Goal: Book appointment/travel/reservation

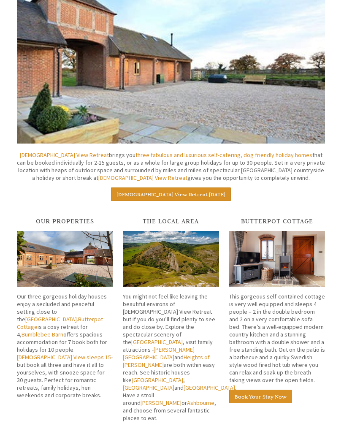
scroll to position [511, 0]
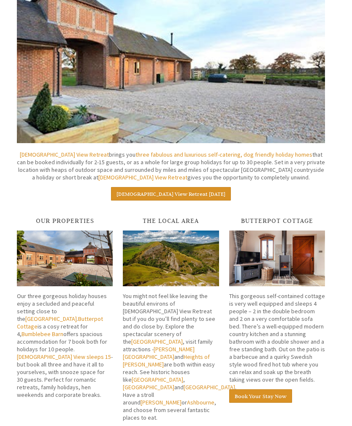
click at [49, 330] on link "Bumblebee Barn" at bounding box center [43, 334] width 42 height 8
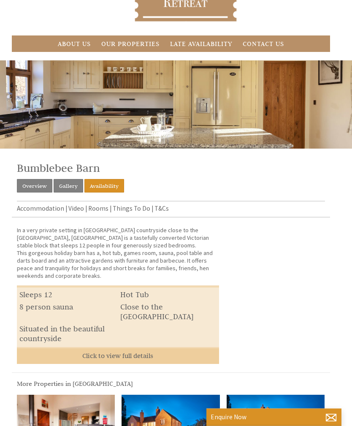
scroll to position [87, 0]
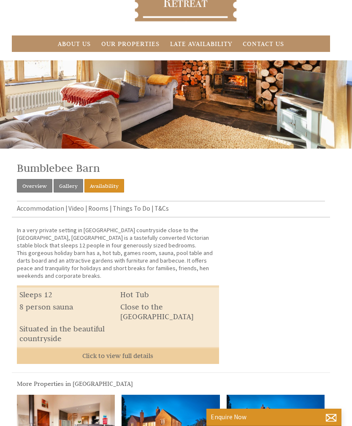
click at [49, 209] on link "Accommodation" at bounding box center [40, 208] width 47 height 8
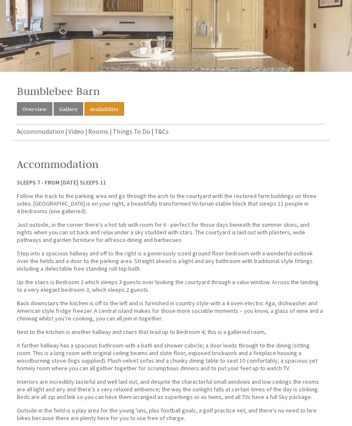
scroll to position [164, 0]
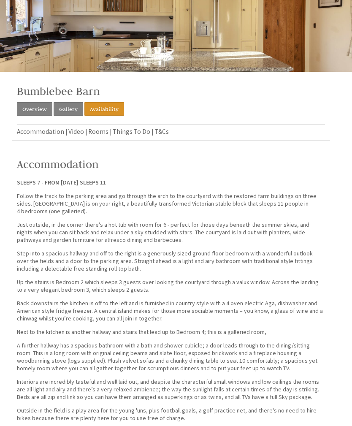
click at [112, 111] on link "Availability" at bounding box center [104, 109] width 40 height 14
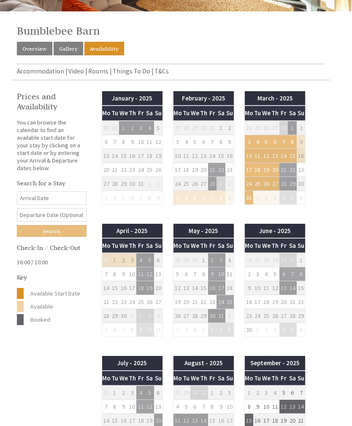
scroll to position [223, 0]
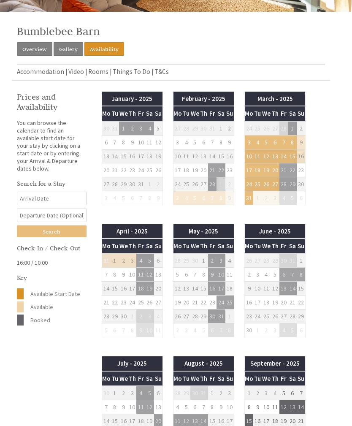
click at [66, 203] on input "Date" at bounding box center [52, 199] width 70 height 14
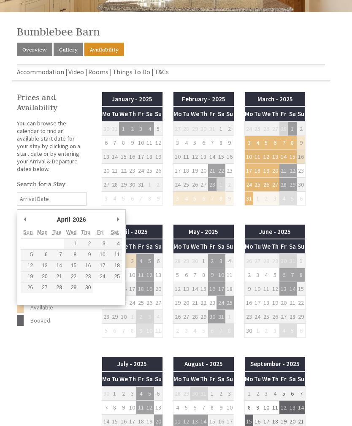
type input "[DATE]"
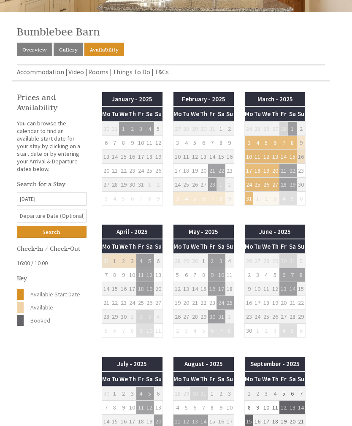
click at [76, 217] on input "text" at bounding box center [52, 216] width 70 height 14
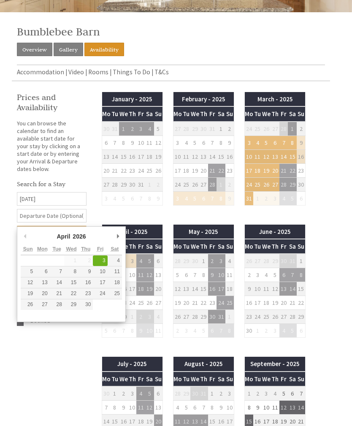
type input "[DATE]"
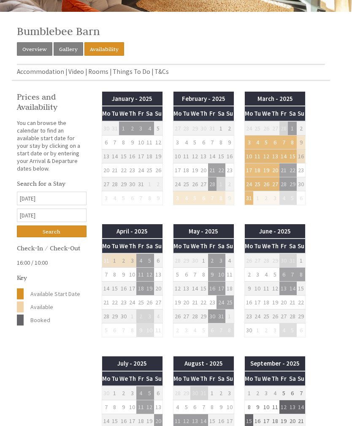
scroll to position [224, 0]
click at [69, 235] on input "Search" at bounding box center [52, 232] width 70 height 12
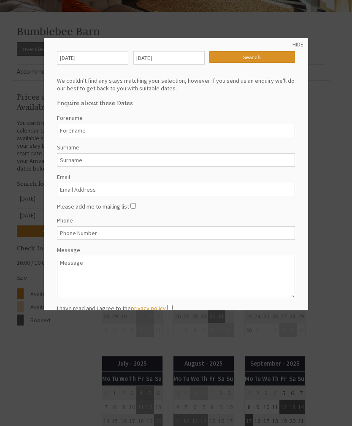
click at [301, 45] on link "HIDE" at bounding box center [298, 45] width 11 height 8
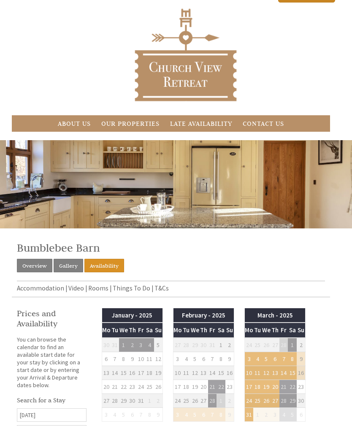
scroll to position [0, 0]
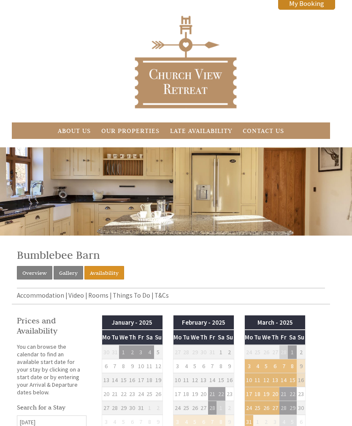
click at [98, 296] on link "Rooms" at bounding box center [98, 295] width 20 height 8
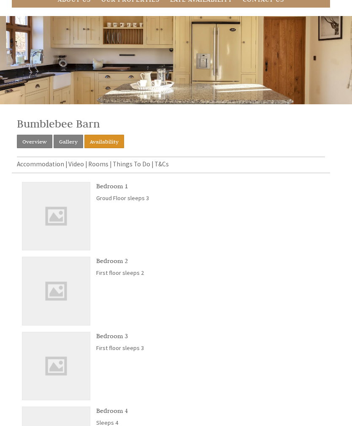
scroll to position [131, 0]
click at [71, 217] on img at bounding box center [56, 216] width 68 height 68
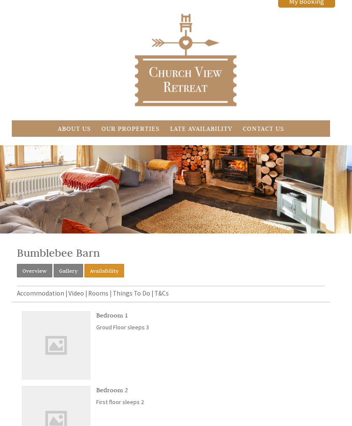
scroll to position [0, 0]
